Goal: Information Seeking & Learning: Learn about a topic

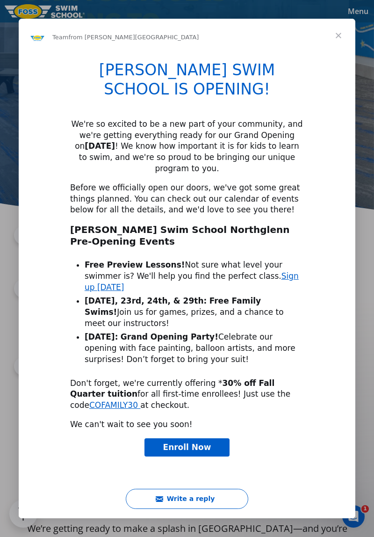
scroll to position [162, 0]
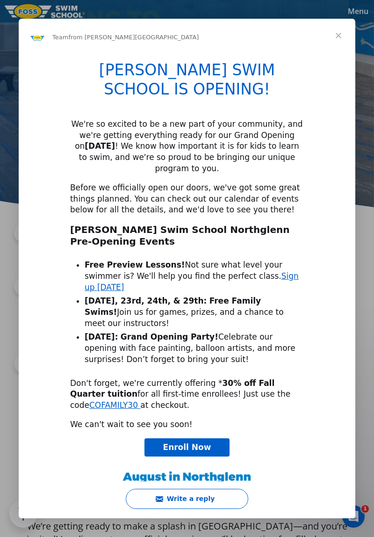
click at [349, 35] on span "Close" at bounding box center [339, 36] width 34 height 34
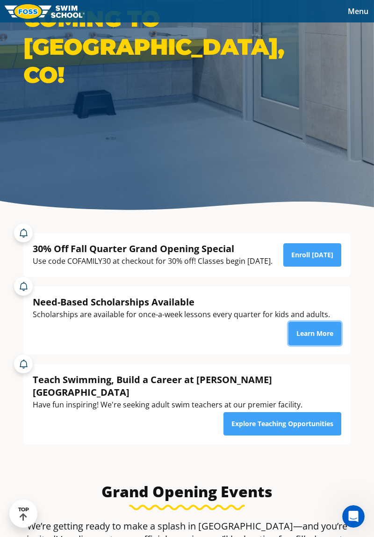
click at [319, 345] on link "Learn More" at bounding box center [315, 333] width 53 height 23
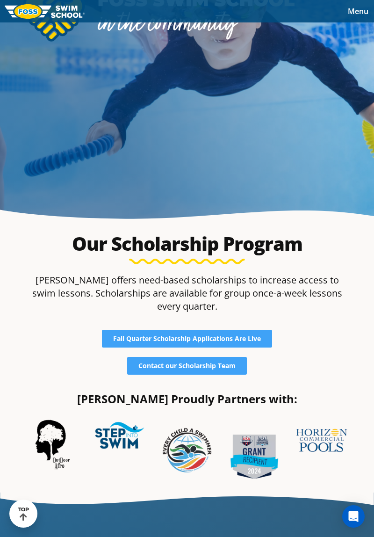
scroll to position [153, 0]
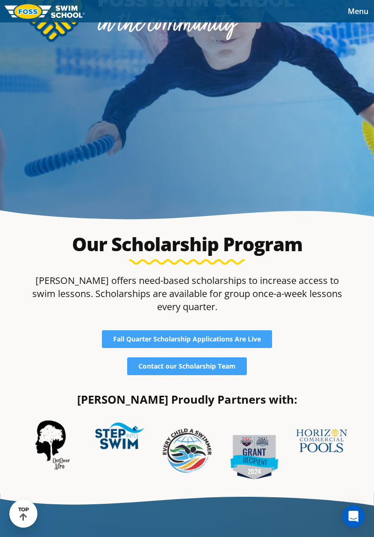
click at [252, 343] on span "Fall Quarter Scholarship Applications Are Live" at bounding box center [187, 339] width 148 height 7
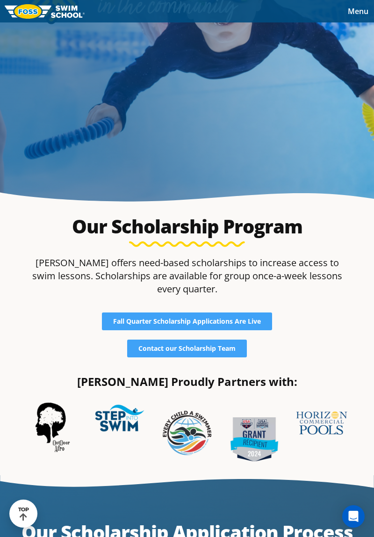
scroll to position [183, 0]
